Goal: Find specific page/section: Find specific page/section

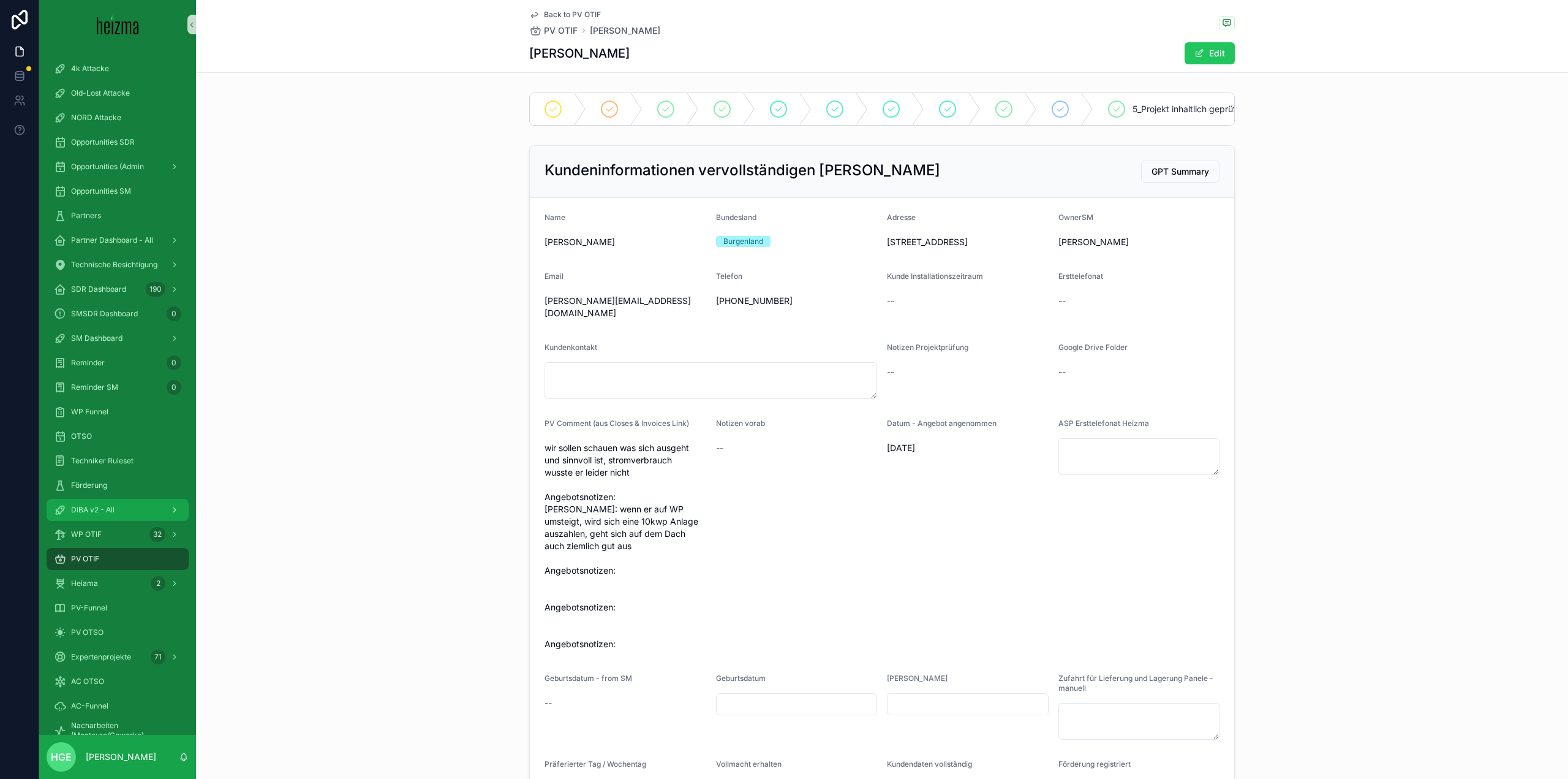
click at [117, 509] on div "DiBA v2 - All" at bounding box center [117, 509] width 127 height 19
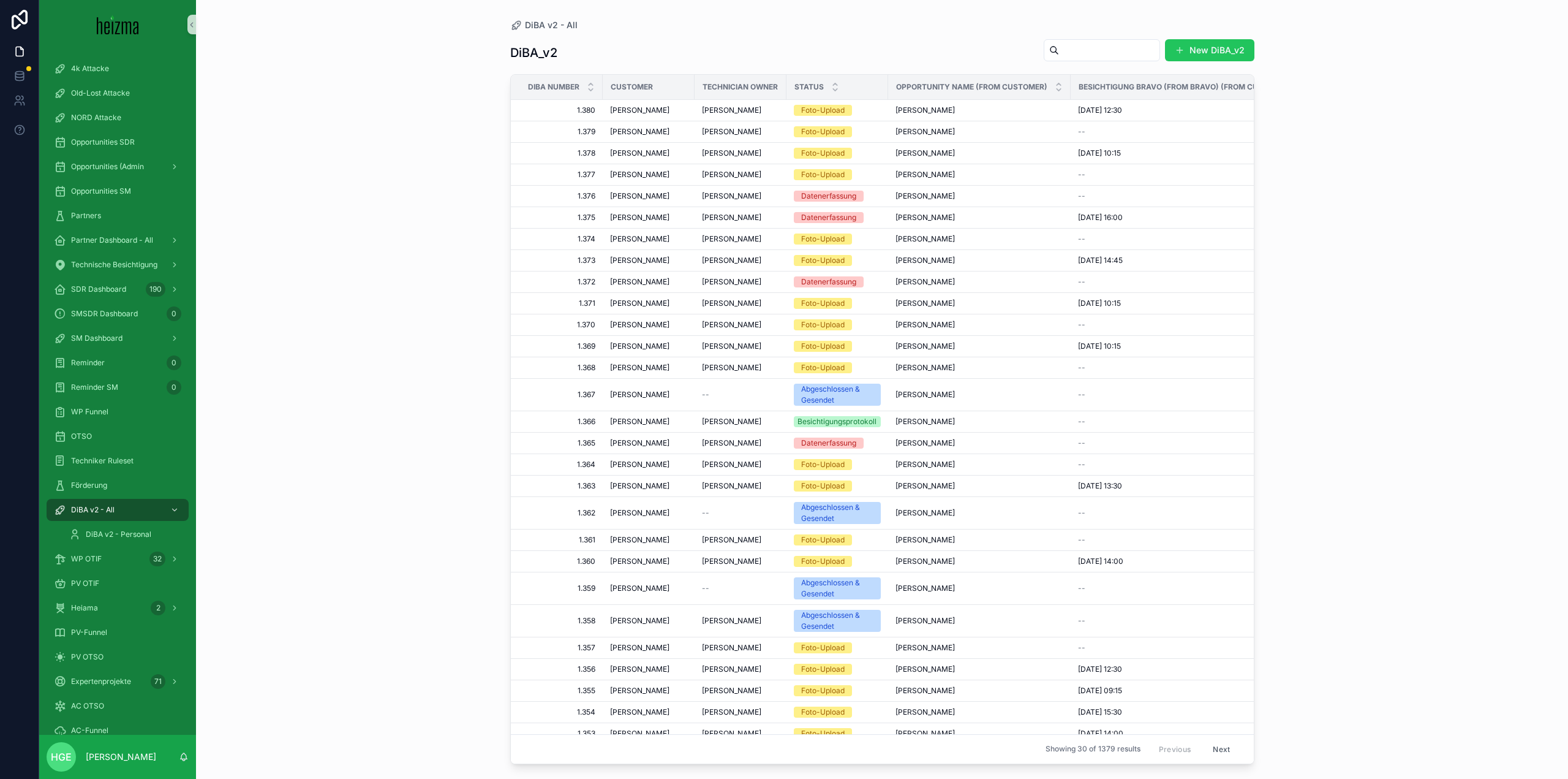
click at [1088, 55] on input "scrollable content" at bounding box center [1109, 50] width 101 height 17
type input "*******"
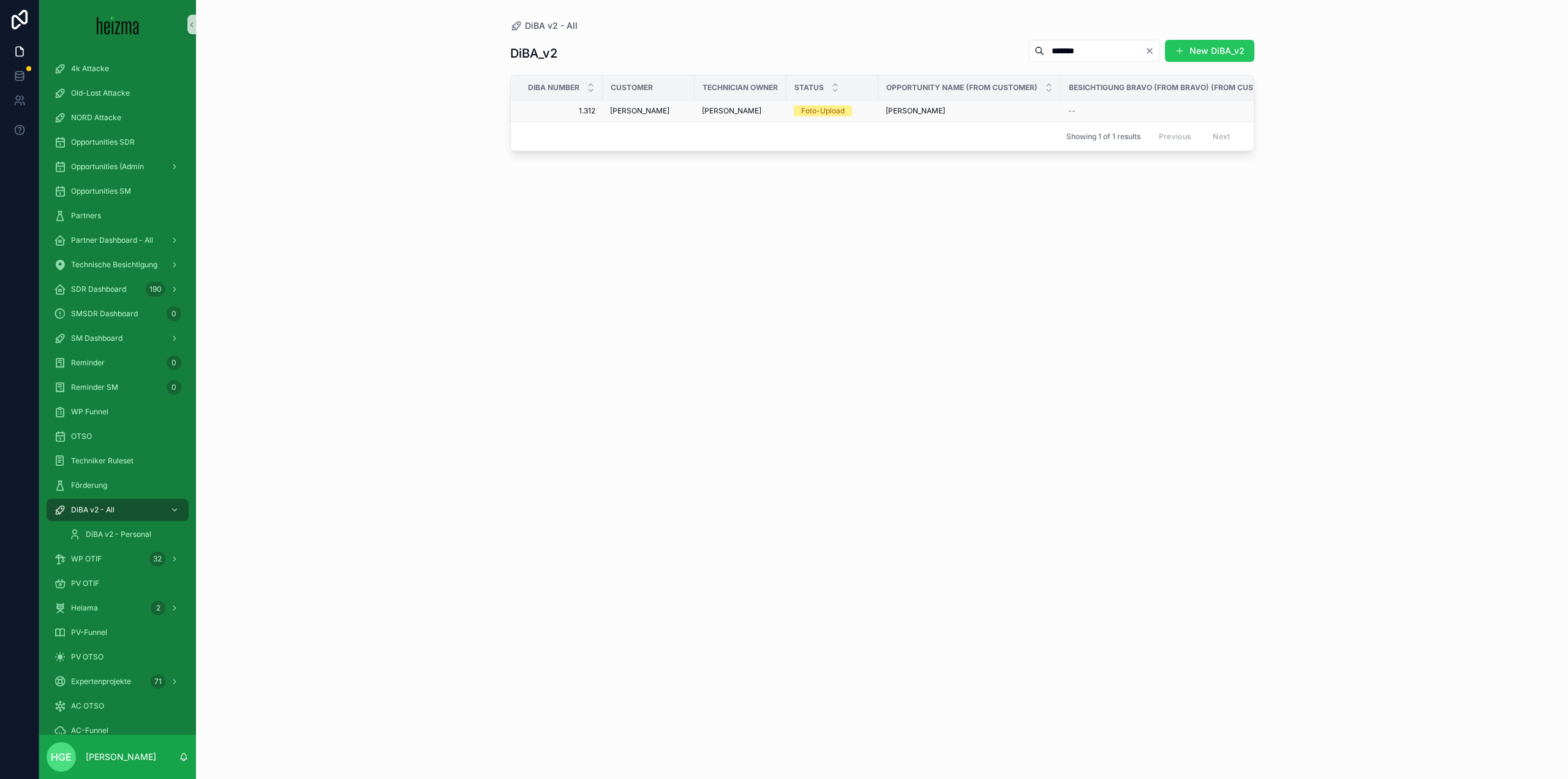
click at [645, 110] on span "[PERSON_NAME]" at bounding box center [640, 111] width 59 height 10
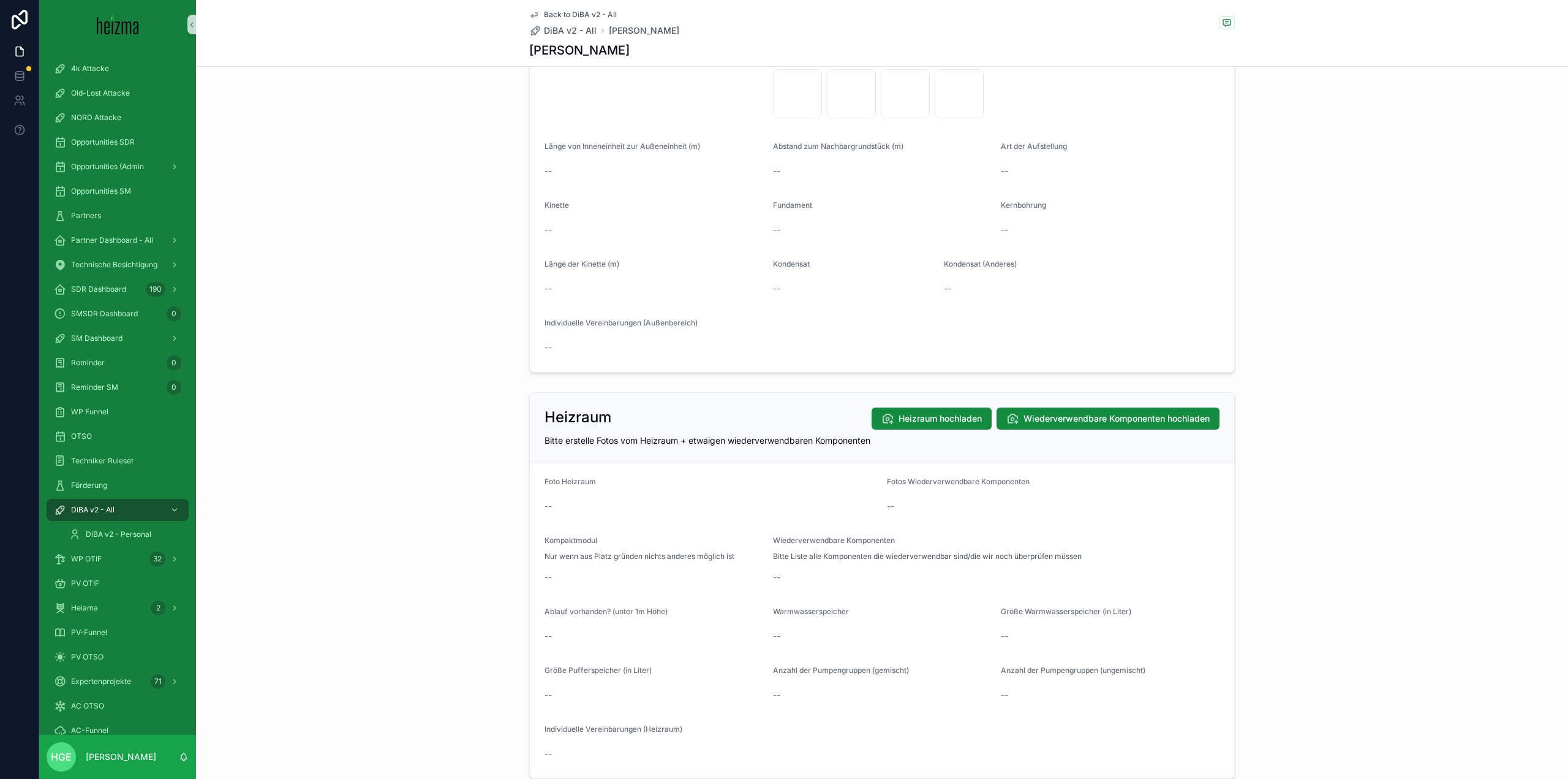
scroll to position [1225, 0]
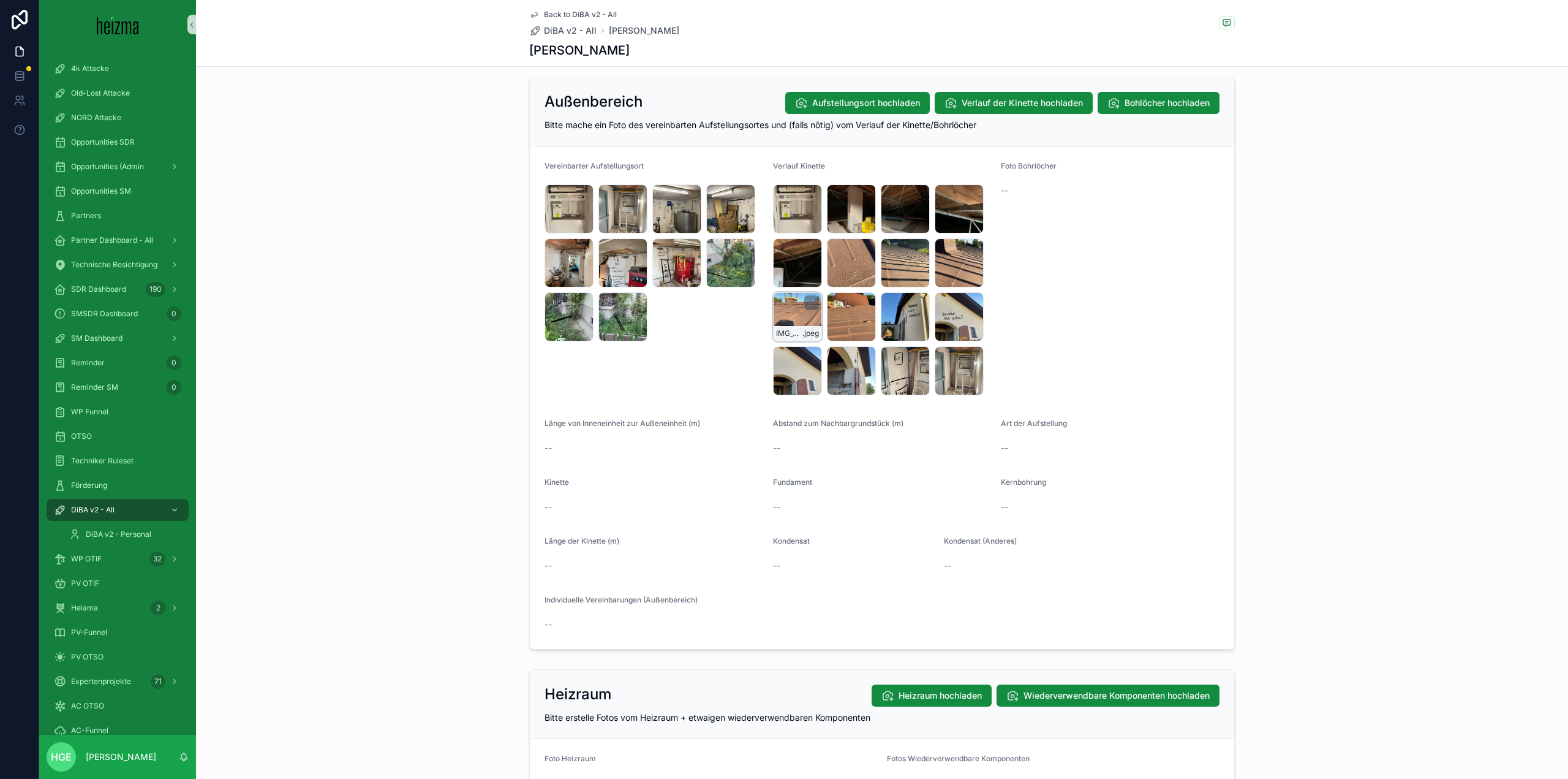
click at [779, 317] on div "IMG_5419 .jpeg" at bounding box center [797, 317] width 49 height 49
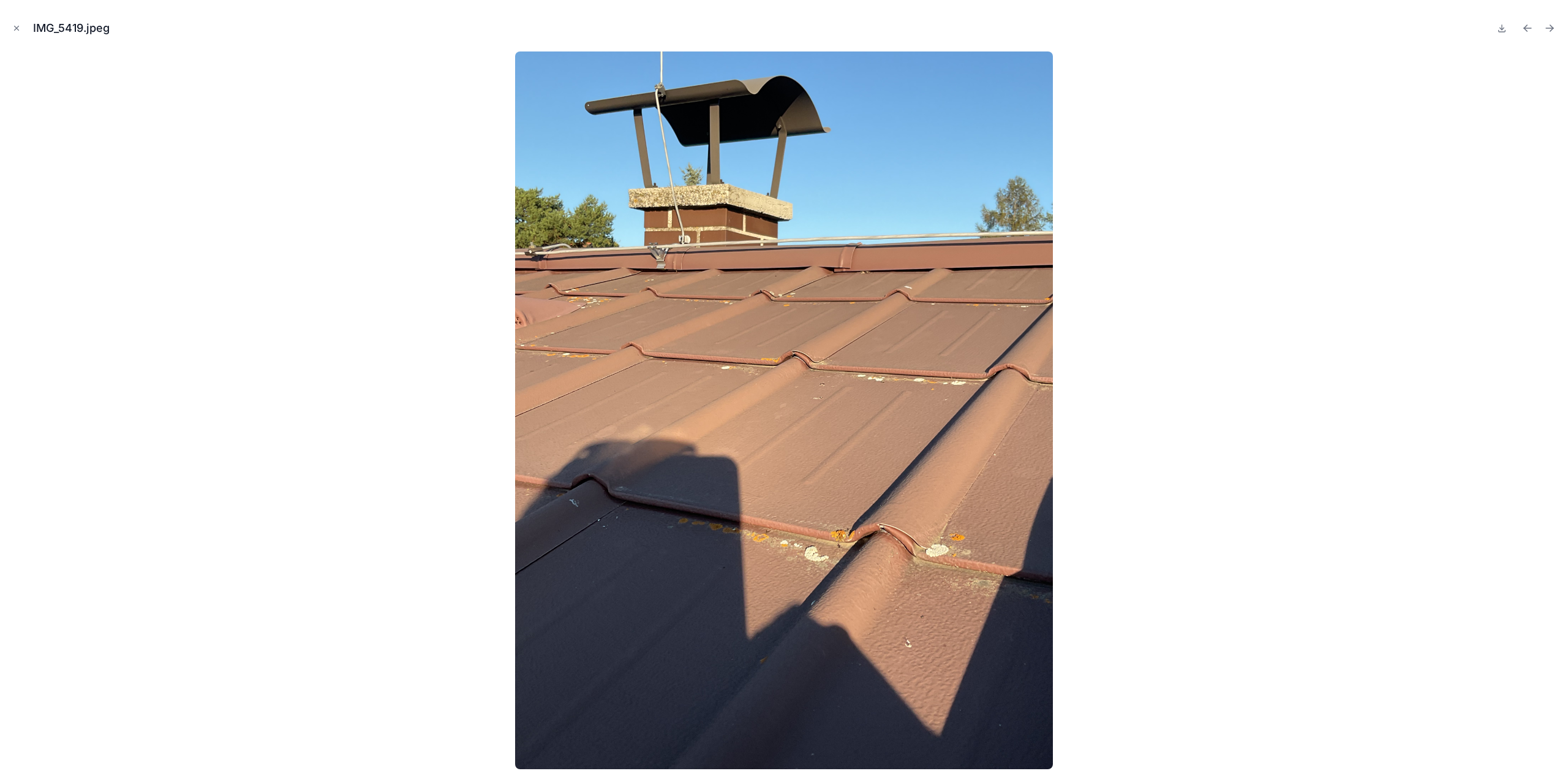
click at [28, 31] on div "IMG_5419.jpeg" at bounding box center [784, 28] width 1548 height 37
click at [19, 27] on icon "Close modal" at bounding box center [16, 28] width 9 height 9
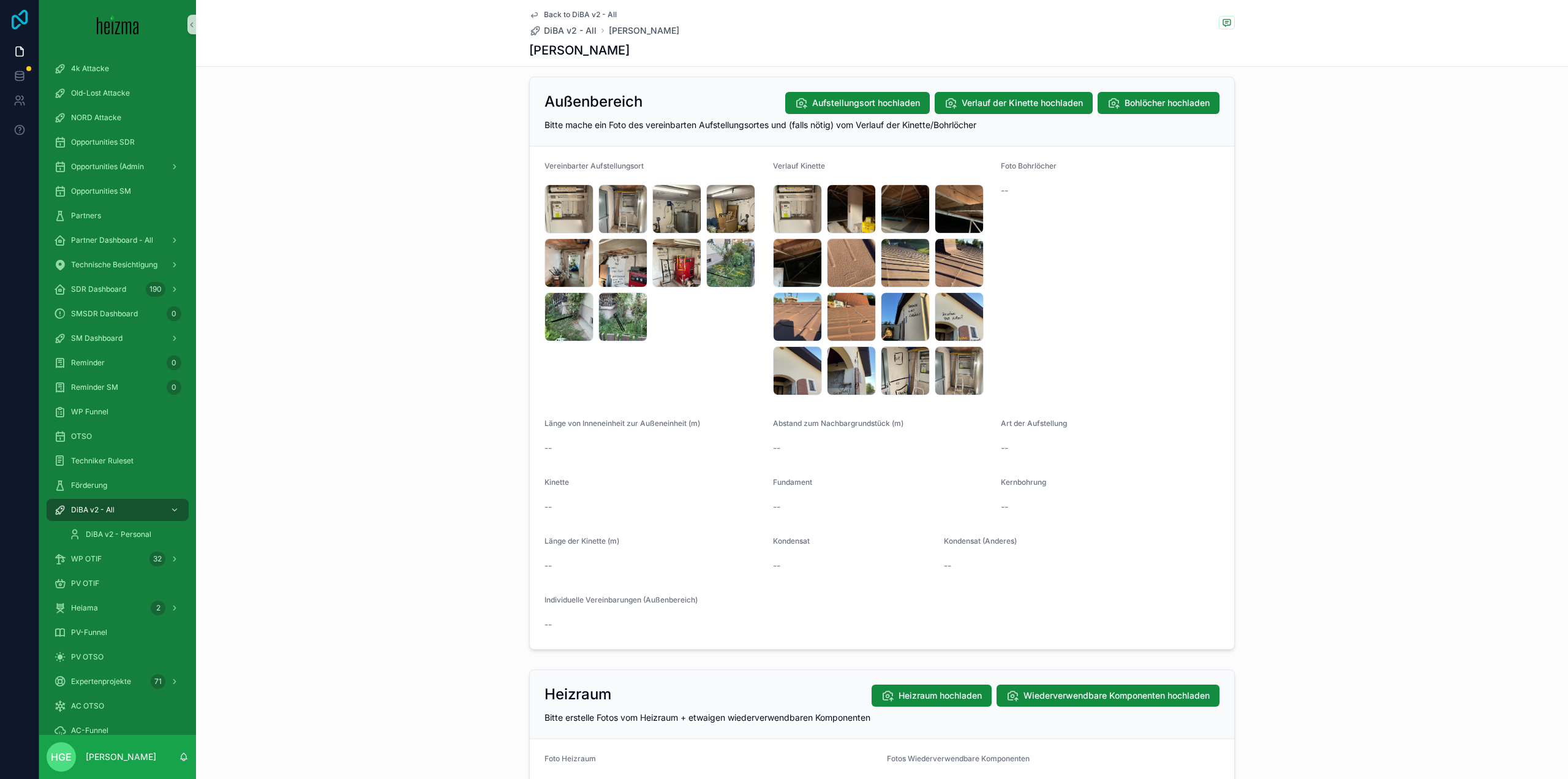
click at [16, 27] on icon at bounding box center [19, 19] width 16 height 19
